Goal: Register for event/course

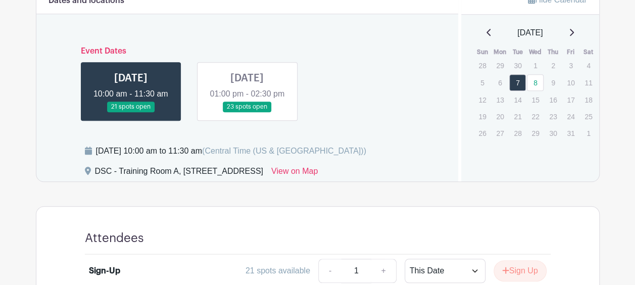
scroll to position [440, 0]
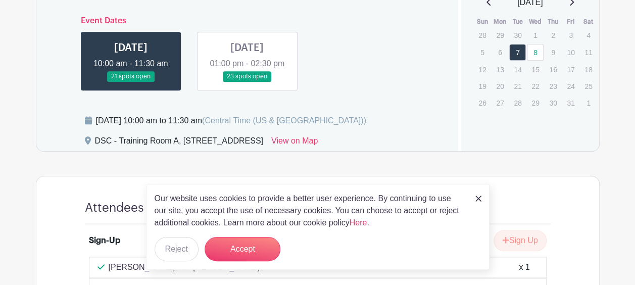
click at [477, 198] on img at bounding box center [479, 199] width 6 height 6
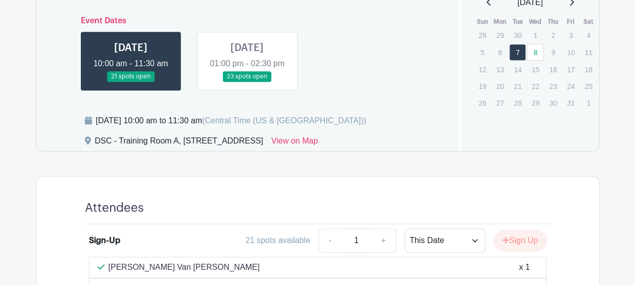
click at [131, 82] on link at bounding box center [131, 82] width 0 height 0
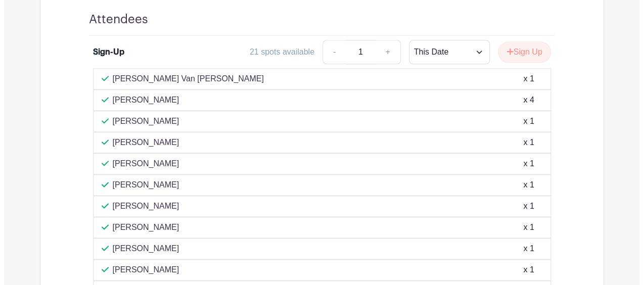
scroll to position [627, 0]
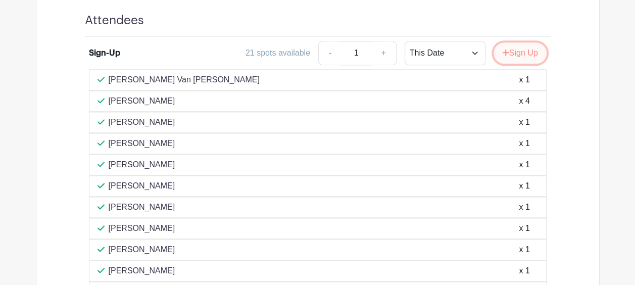
click at [527, 58] on button "Sign Up" at bounding box center [520, 52] width 53 height 21
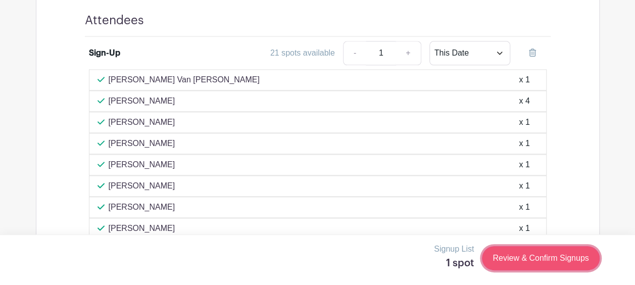
click at [547, 258] on link "Review & Confirm Signups" at bounding box center [540, 258] width 117 height 24
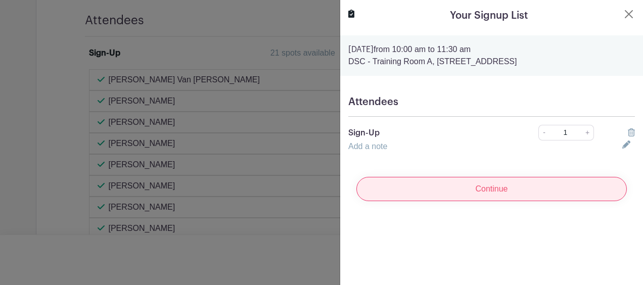
click at [472, 191] on input "Continue" at bounding box center [491, 189] width 270 height 24
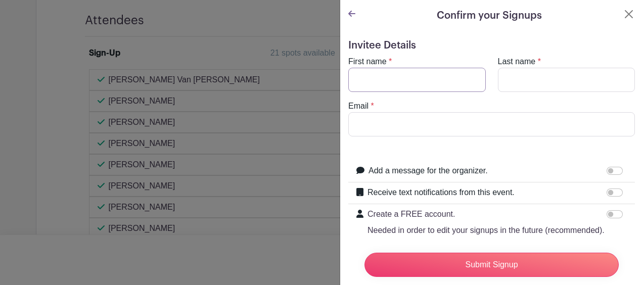
click at [394, 74] on input "First name" at bounding box center [416, 80] width 137 height 24
type input "[PERSON_NAME]"
type input "Pande"
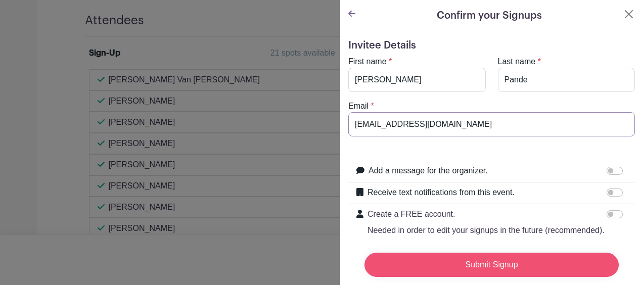
type input "[EMAIL_ADDRESS][DOMAIN_NAME]"
click at [465, 256] on input "Submit Signup" at bounding box center [491, 265] width 254 height 24
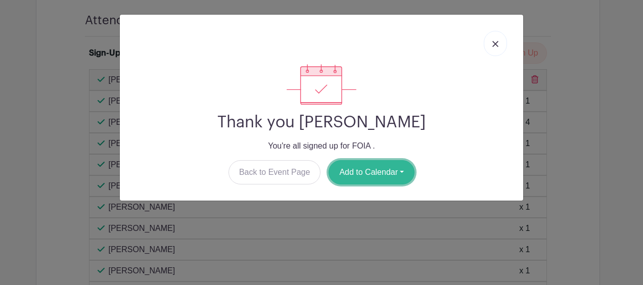
click at [359, 169] on button "Add to Calendar" at bounding box center [371, 172] width 86 height 24
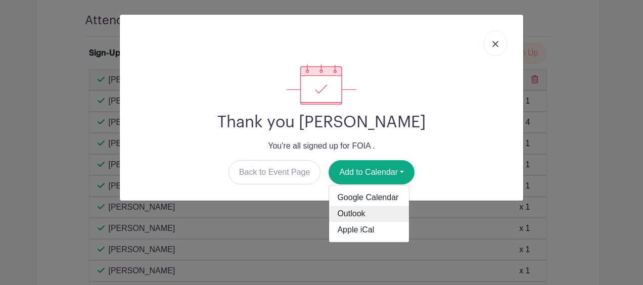
click at [355, 212] on link "Outlook" at bounding box center [369, 214] width 80 height 16
